Goal: Information Seeking & Learning: Learn about a topic

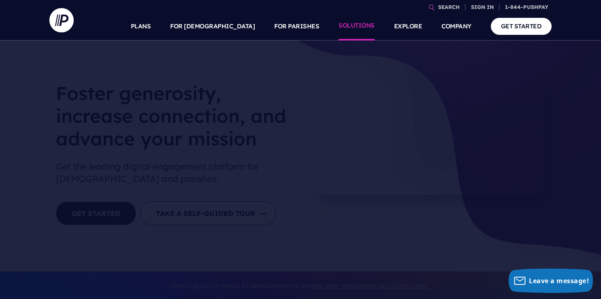
click at [351, 25] on link "SOLUTIONS" at bounding box center [357, 26] width 36 height 28
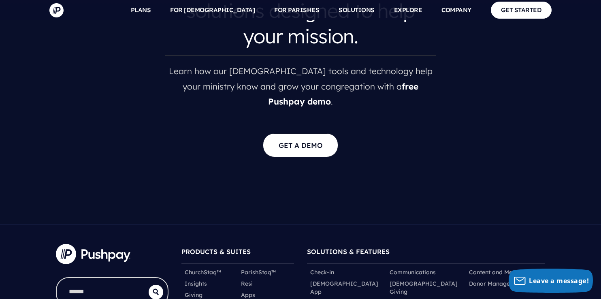
scroll to position [1610, 0]
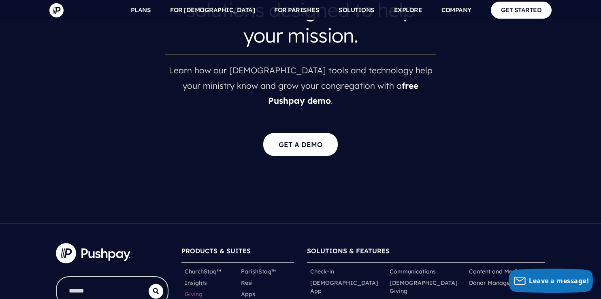
click at [195, 290] on link "Giving" at bounding box center [194, 294] width 18 height 8
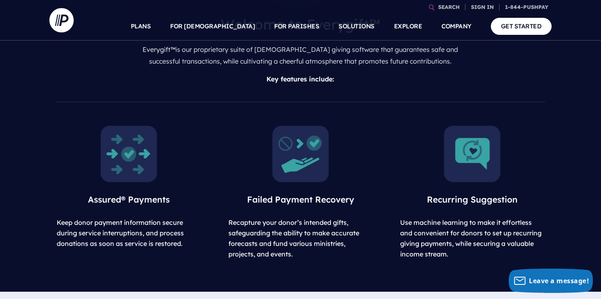
scroll to position [435, 0]
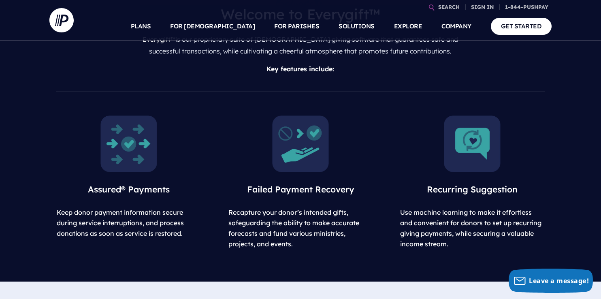
click at [123, 184] on span "Assured® Payments" at bounding box center [129, 189] width 82 height 11
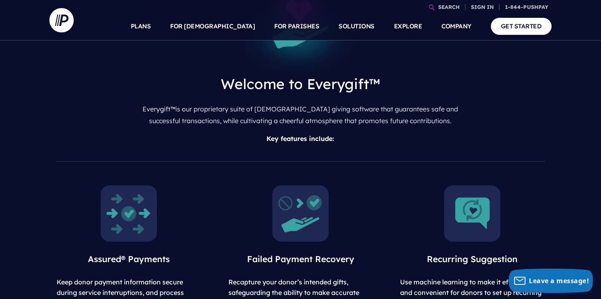
scroll to position [0, 0]
